Goal: Find specific page/section: Find specific page/section

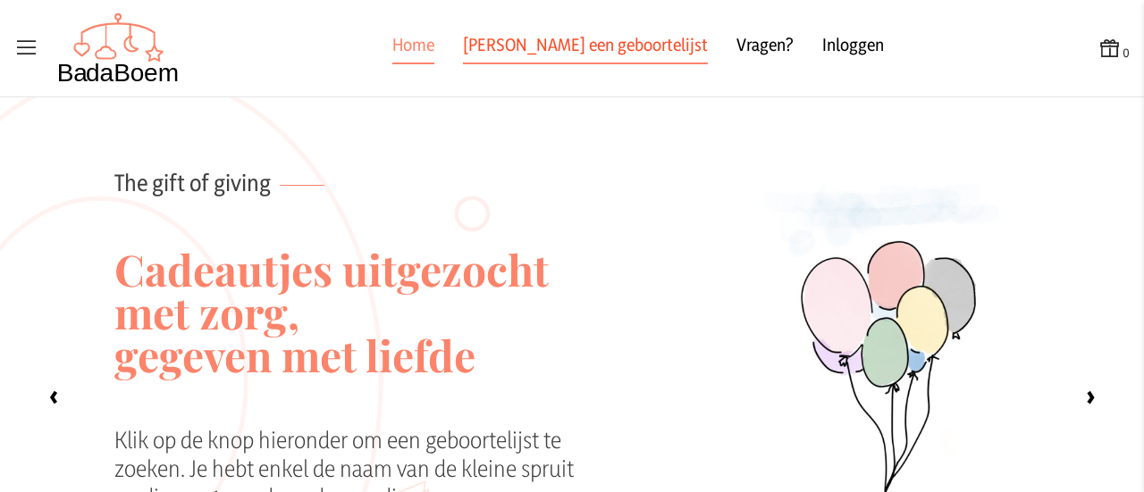
click at [591, 51] on link "[PERSON_NAME] een geboortelijst" at bounding box center [585, 48] width 245 height 32
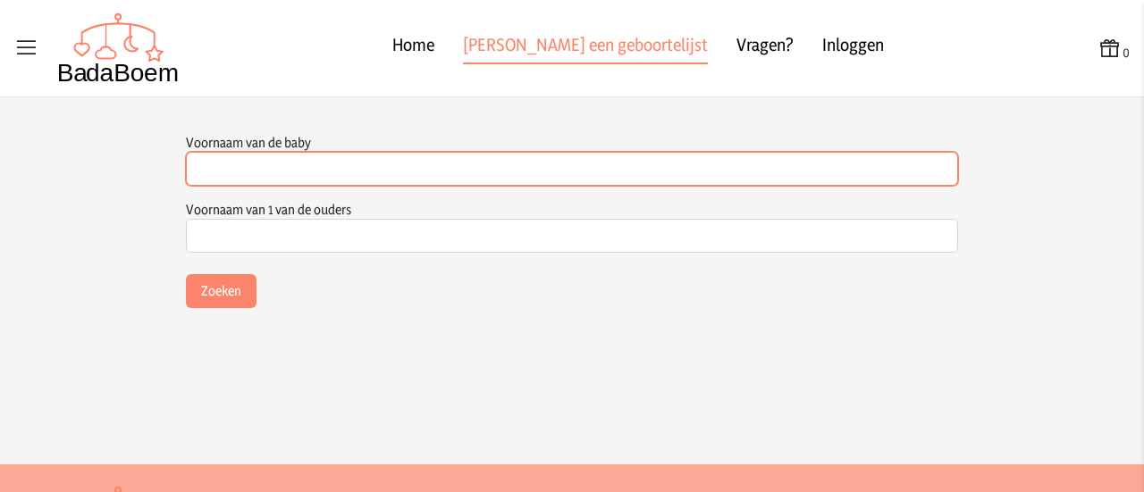
click at [281, 172] on input "Voornaam van de baby" at bounding box center [572, 169] width 772 height 34
type input "Loes"
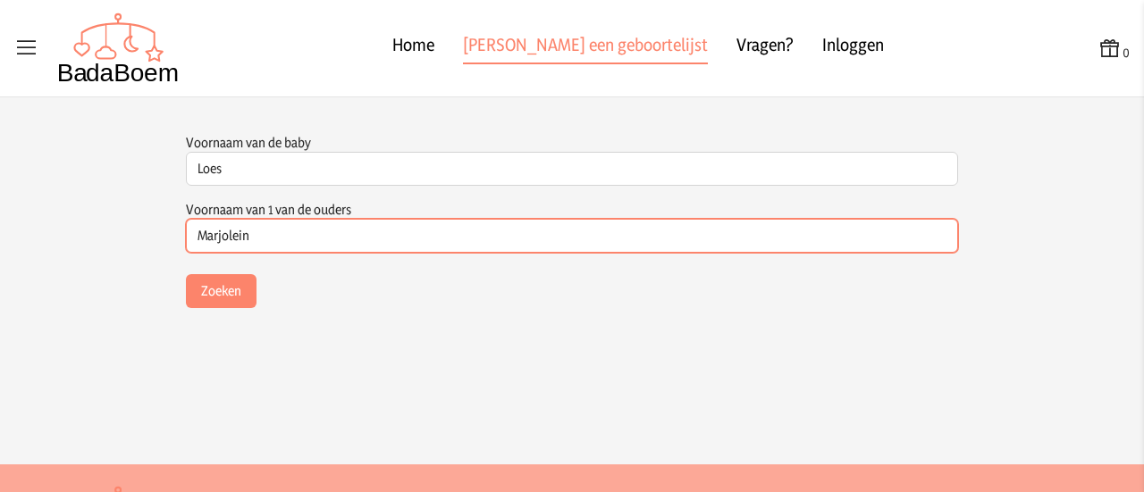
type input "Marjolein"
click at [186, 274] on button "Zoeken" at bounding box center [221, 291] width 71 height 34
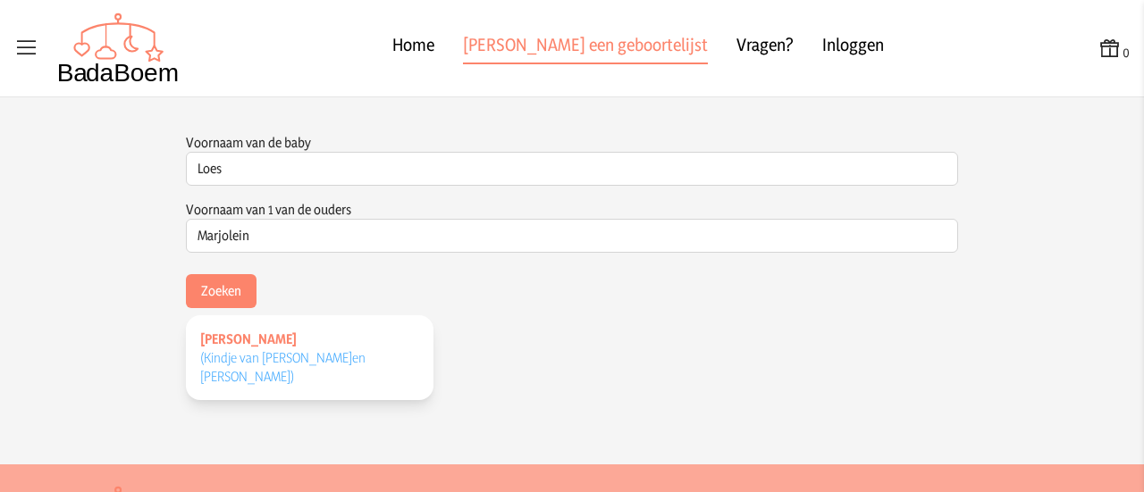
click at [245, 357] on span "(Kindje van [PERSON_NAME] en [PERSON_NAME] )" at bounding box center [282, 367] width 165 height 36
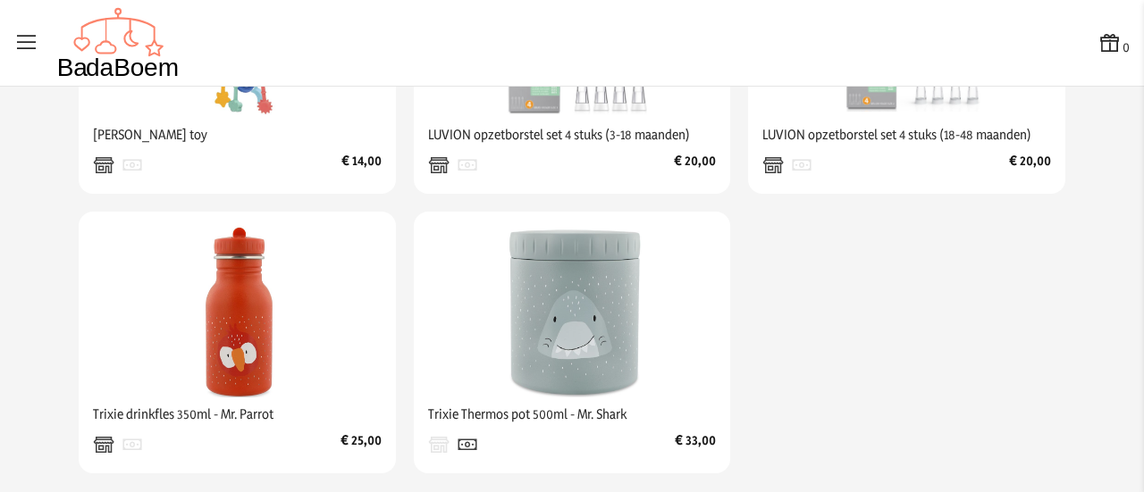
scroll to position [449, 0]
